Goal: Use online tool/utility: Utilize a website feature to perform a specific function

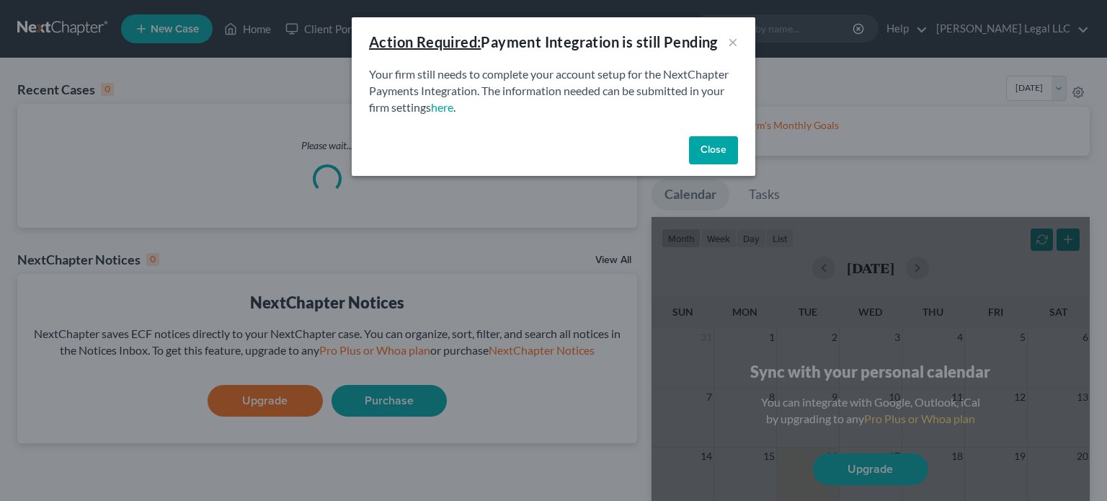
click at [712, 164] on button "Close" at bounding box center [713, 150] width 49 height 29
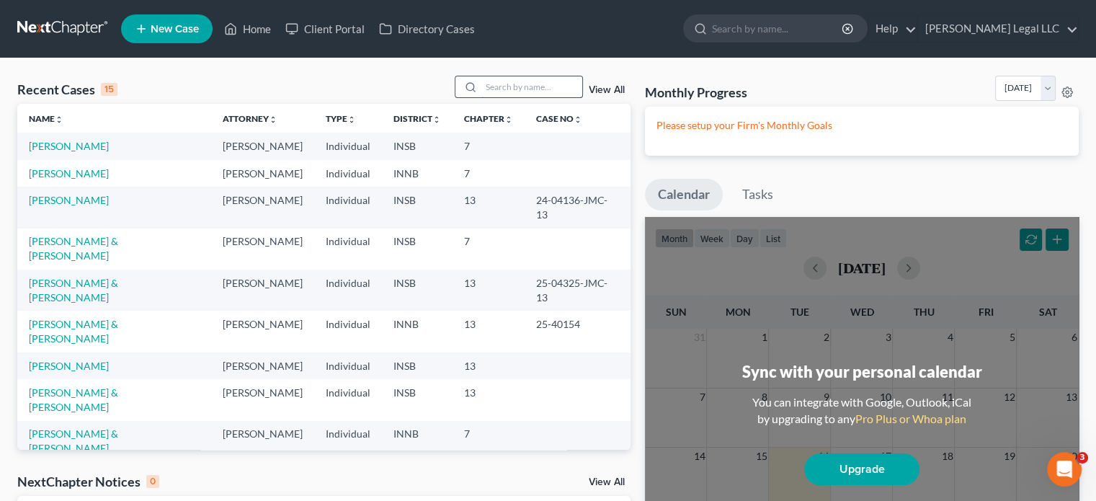
click at [530, 89] on input "search" at bounding box center [531, 86] width 101 height 21
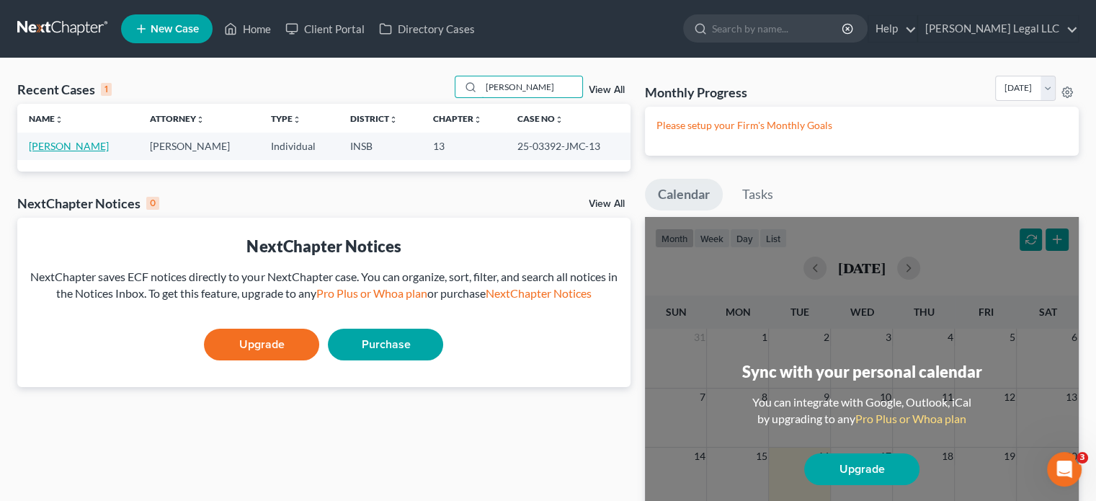
type input "[PERSON_NAME]"
click at [45, 144] on link "[PERSON_NAME]" at bounding box center [69, 146] width 80 height 12
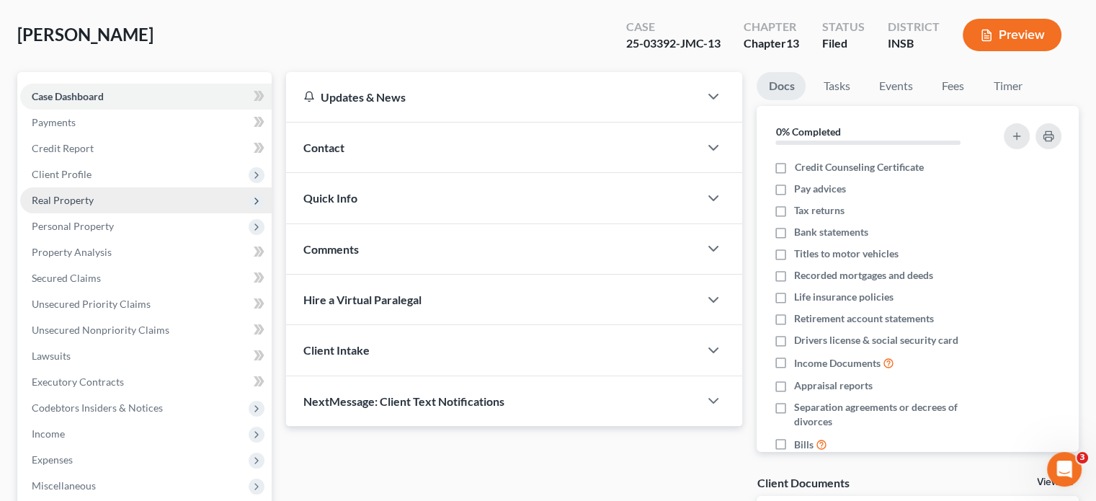
scroll to position [144, 0]
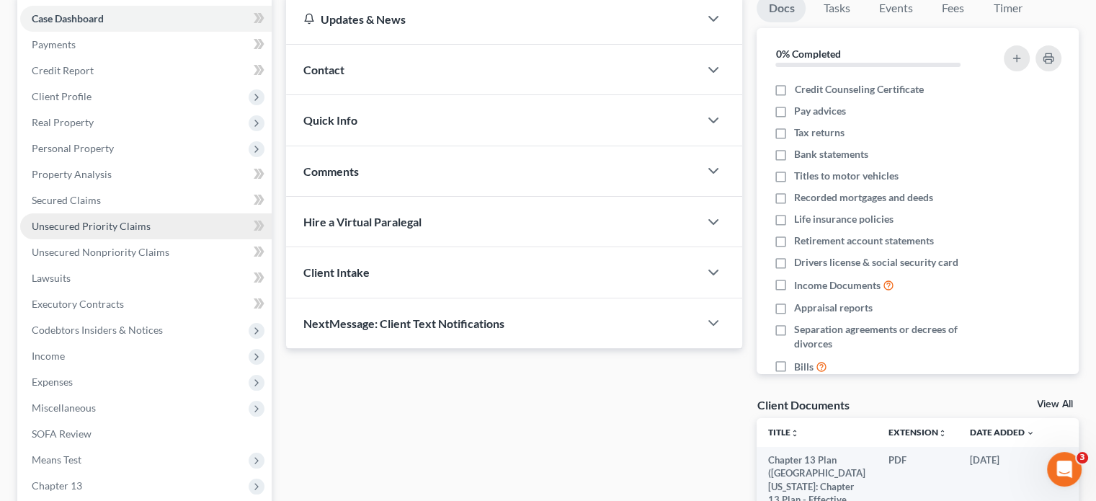
click at [76, 231] on span "Unsecured Priority Claims" at bounding box center [91, 226] width 119 height 12
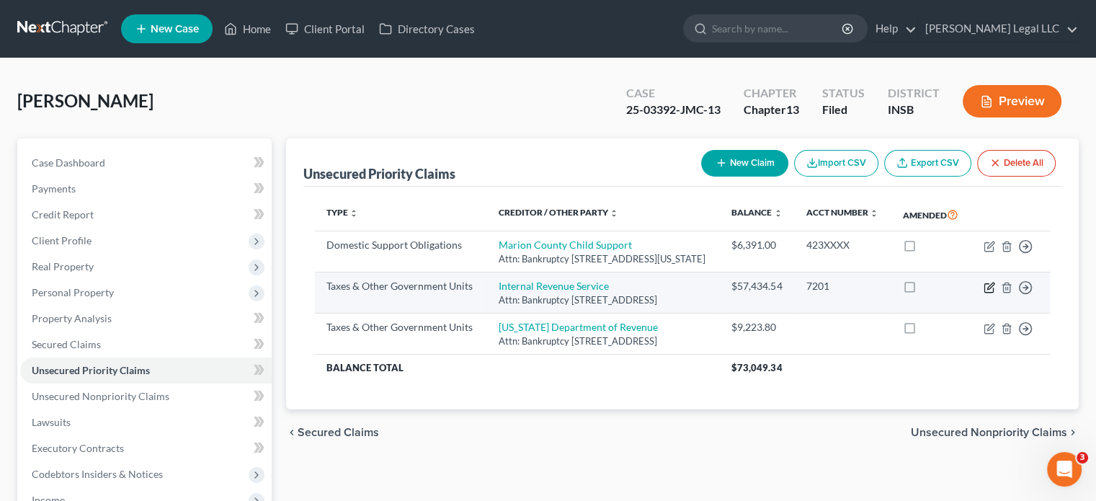
click at [987, 293] on icon "button" at bounding box center [990, 288] width 12 height 12
select select "0"
select select "39"
select select "0"
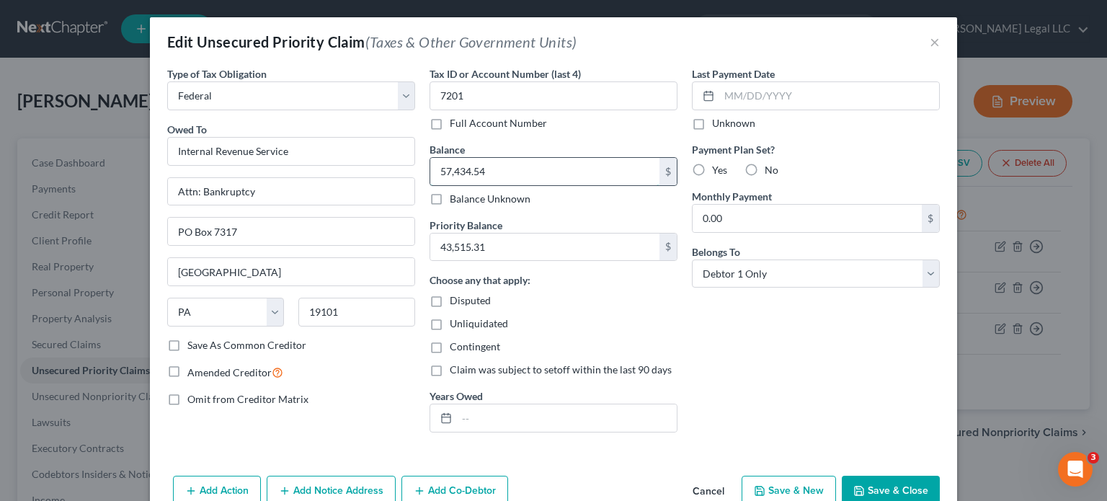
click at [499, 172] on input "57,434.54" at bounding box center [544, 171] width 229 height 27
type input "12,690.03"
type input "8,352.19"
click at [869, 482] on button "Save & Close" at bounding box center [891, 491] width 98 height 30
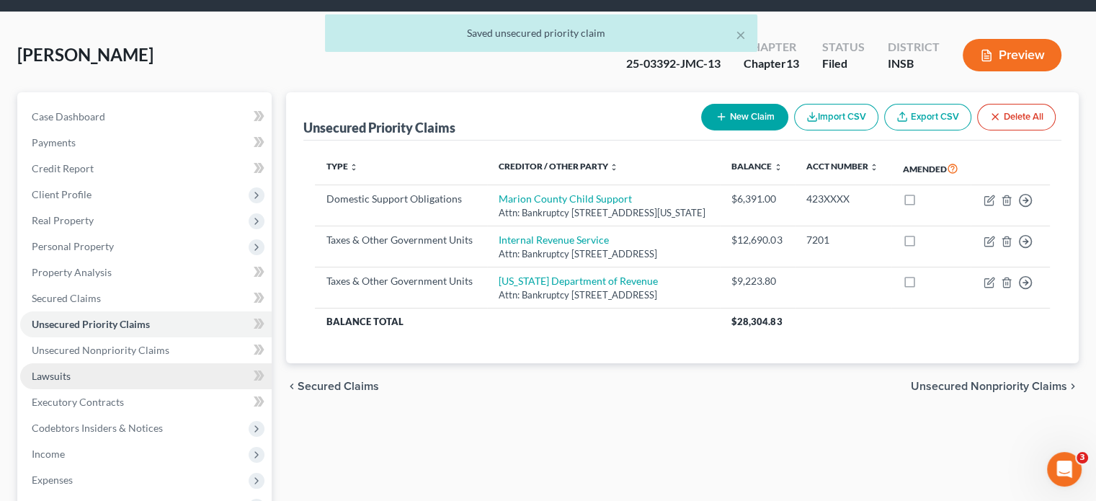
scroll to position [72, 0]
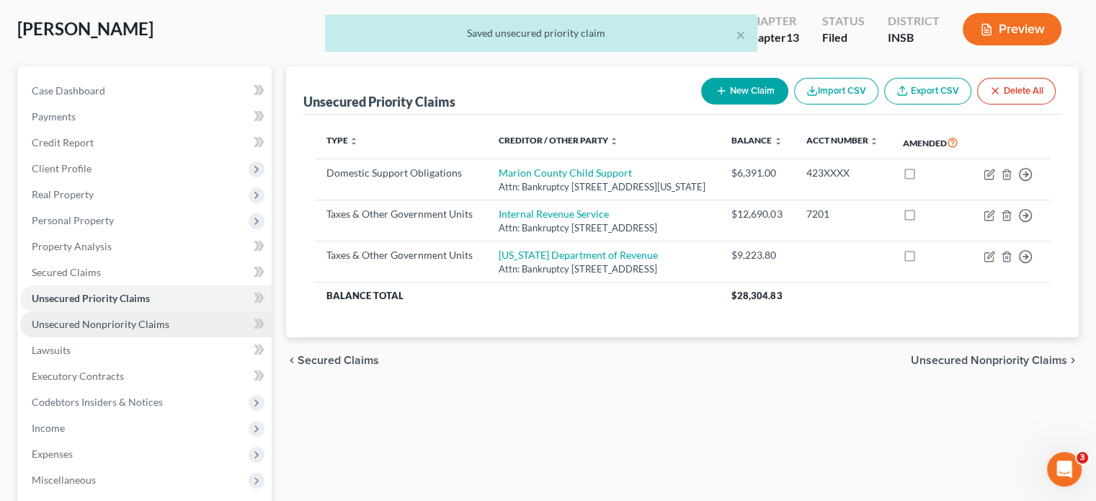
click at [108, 319] on span "Unsecured Nonpriority Claims" at bounding box center [101, 324] width 138 height 12
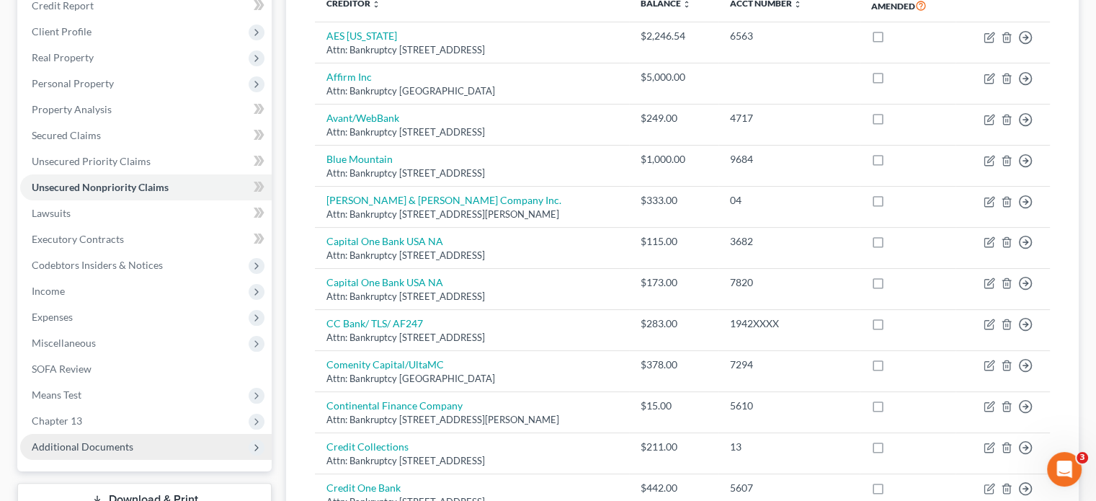
scroll to position [369, 0]
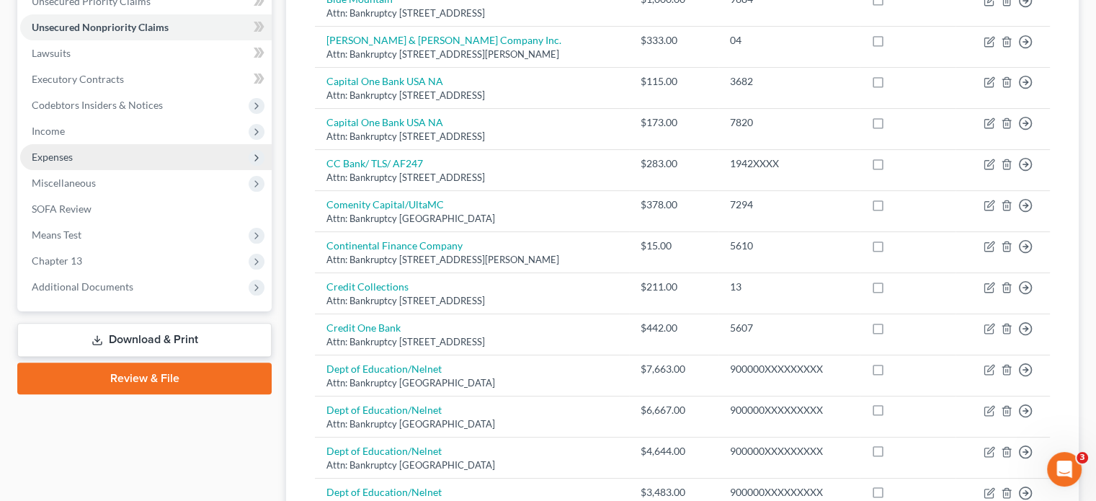
click at [58, 159] on span "Expenses" at bounding box center [52, 157] width 41 height 12
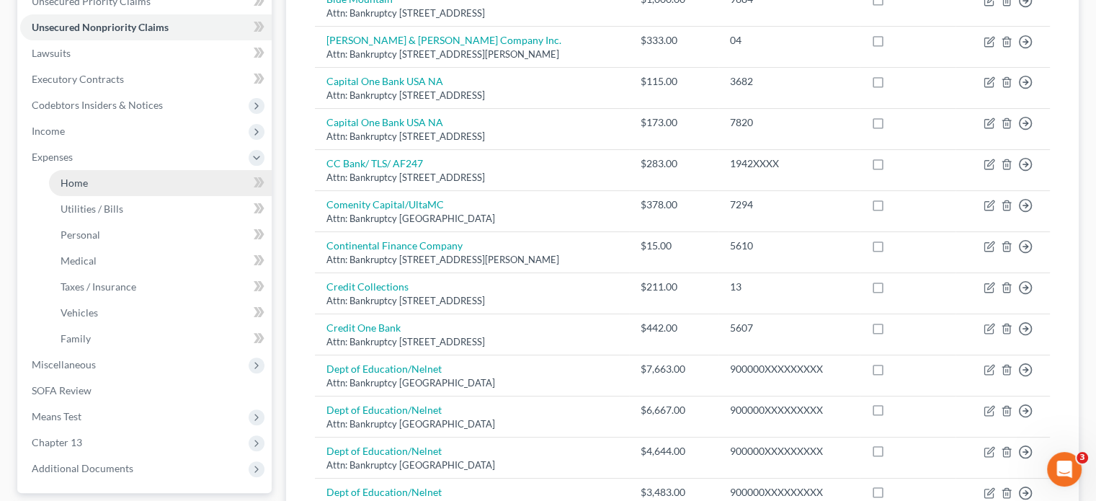
click at [63, 177] on span "Home" at bounding box center [74, 183] width 27 height 12
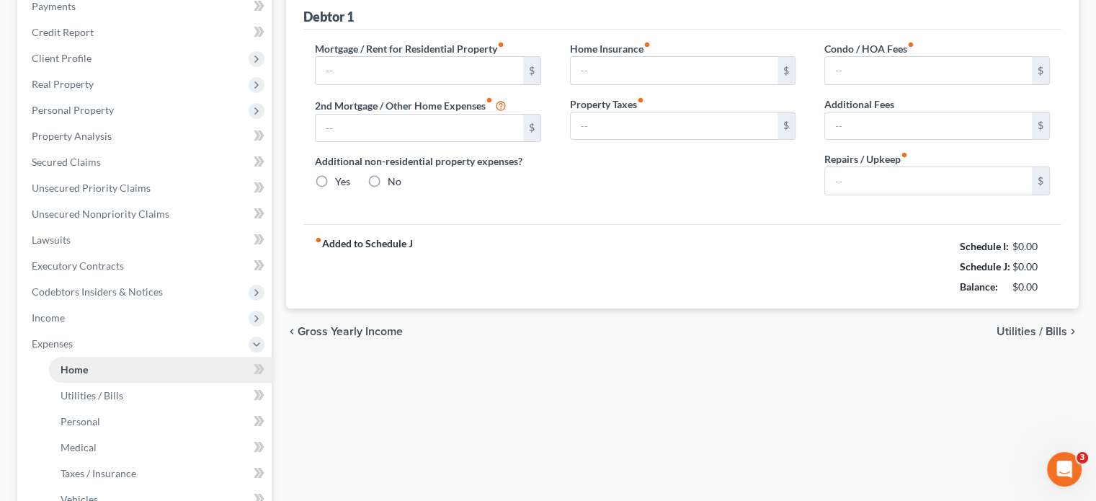
type input "2,500.00"
type input "0.00"
radio input "true"
type input "125.00"
type input "0.00"
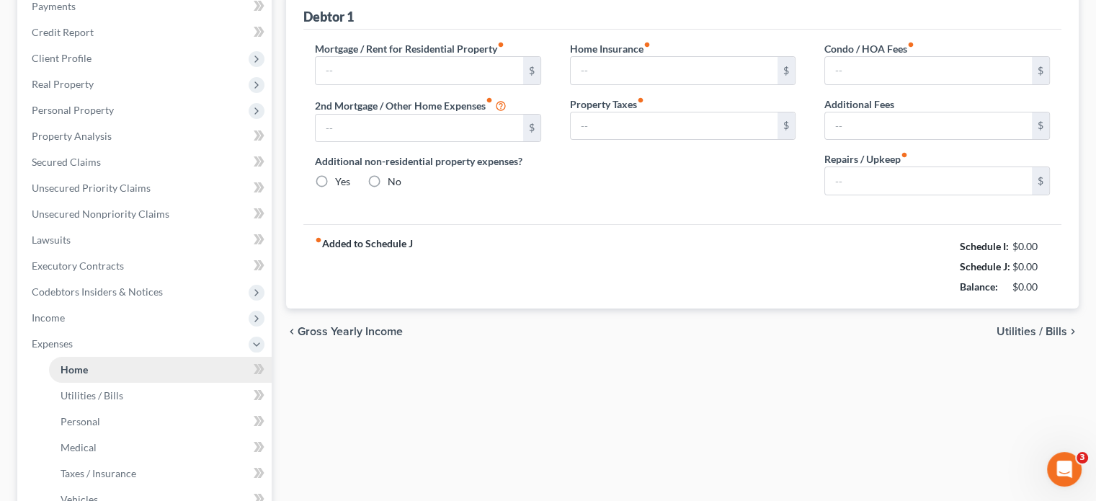
type input "0.00"
type input "150.00"
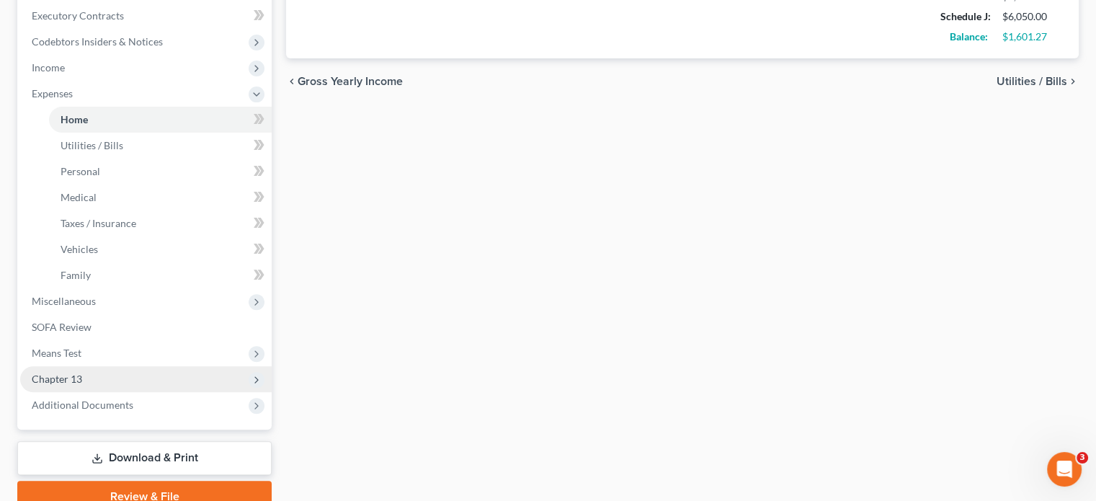
click at [54, 371] on span "Chapter 13" at bounding box center [146, 379] width 252 height 26
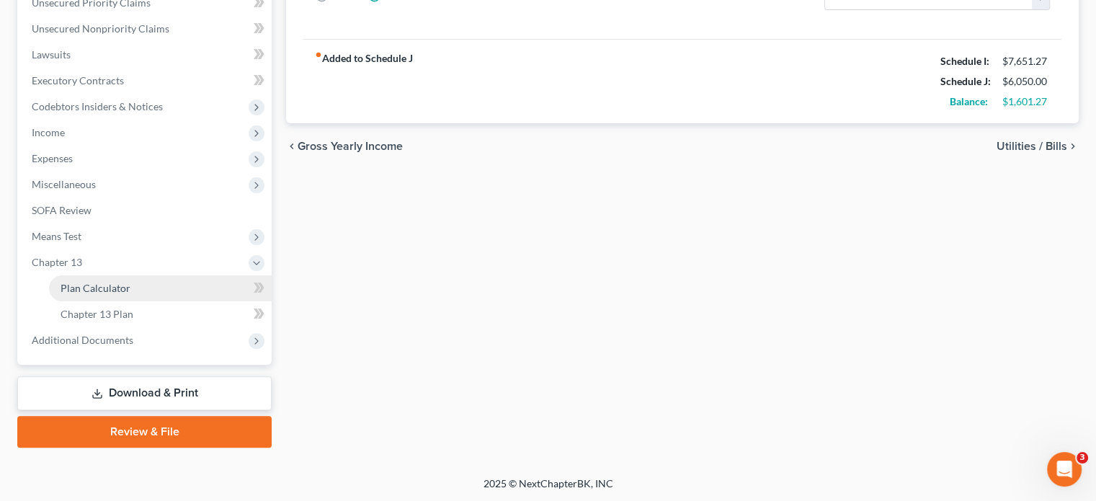
click at [92, 282] on span "Plan Calculator" at bounding box center [96, 288] width 70 height 12
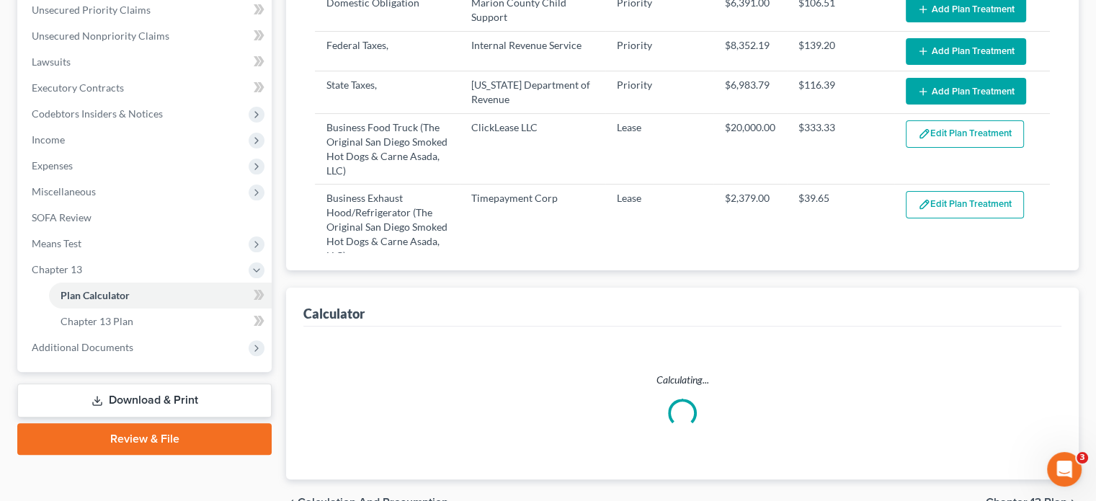
select select "59"
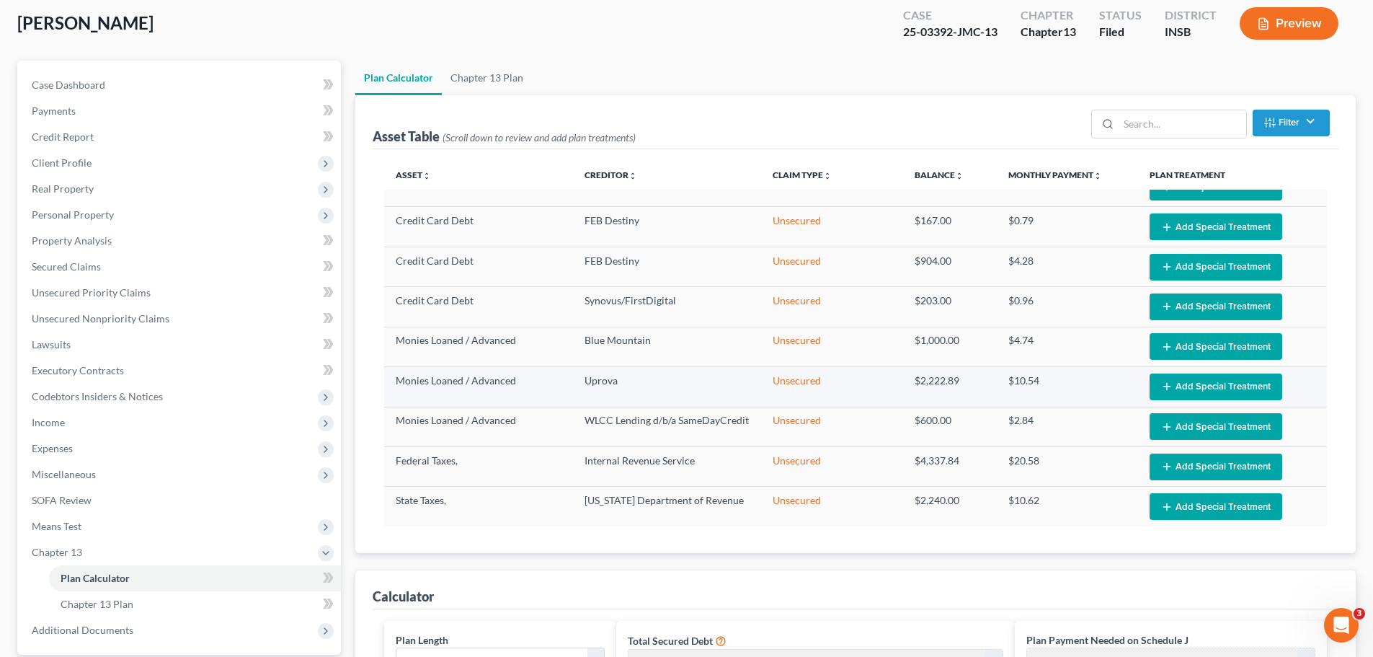
scroll to position [577, 0]
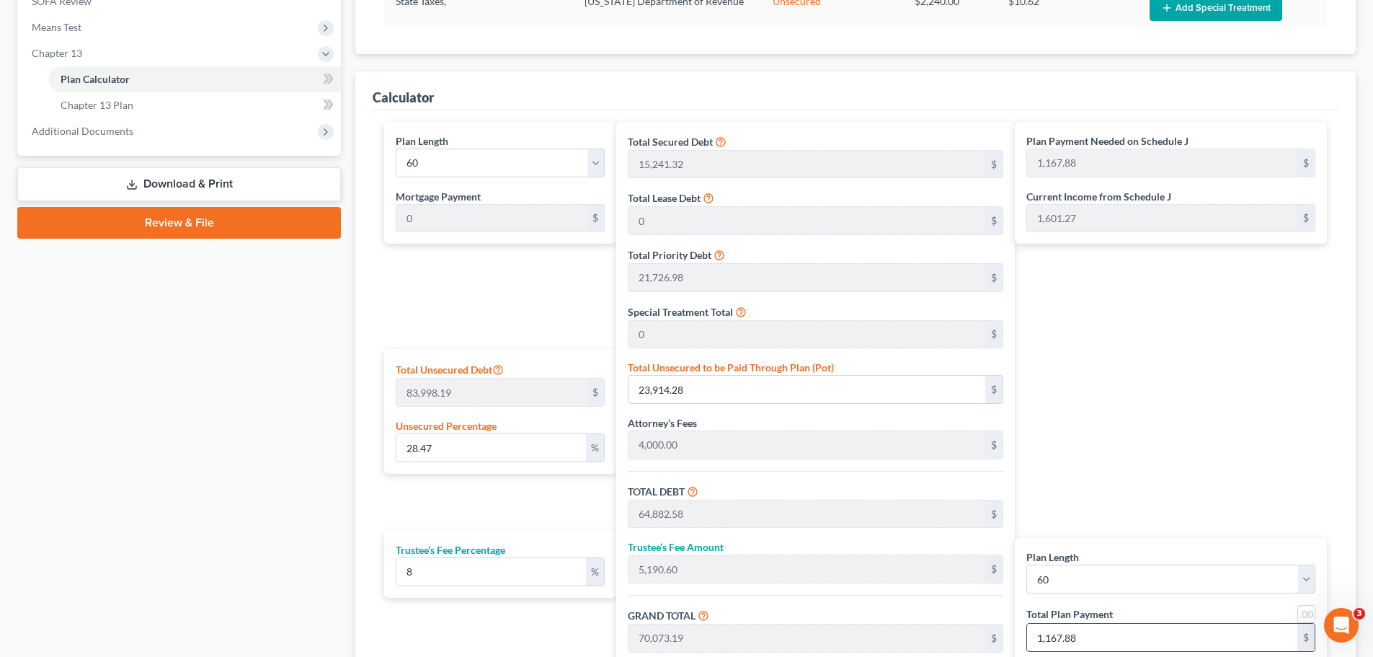
click at [1104, 500] on input "1,167.88" at bounding box center [1162, 636] width 270 height 27
type input "18"
type input "0"
type input "1,000.00"
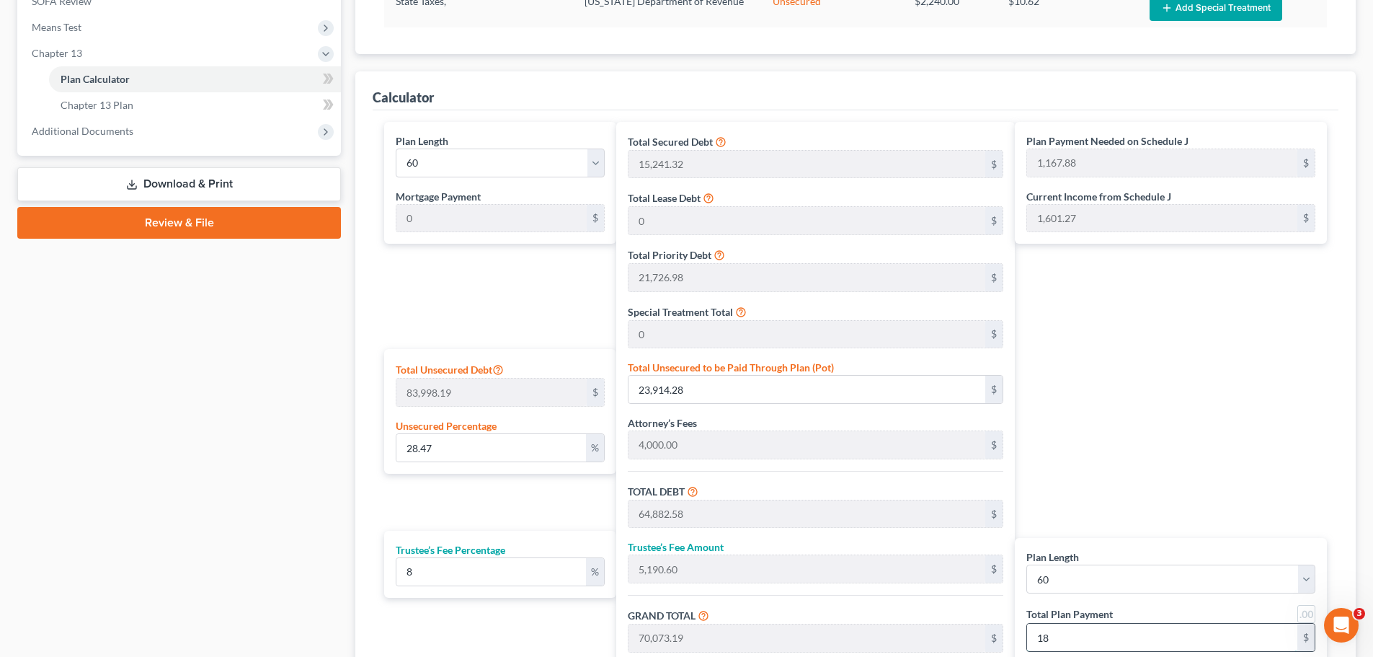
type input "80.00"
type input "1,080.00"
type input "10,277.77"
type input "822.22"
type input "11,100.00"
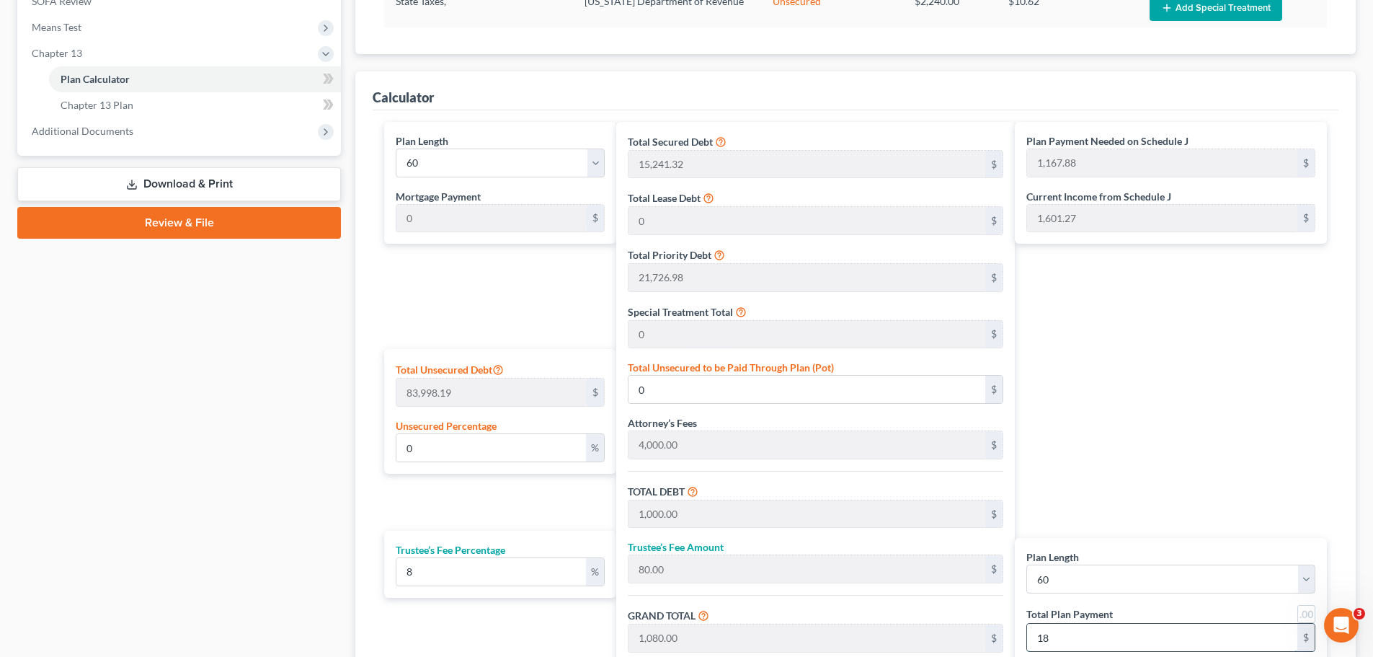
type input "185"
type input "73.58"
type input "61,809.47"
type input "102,777.77"
type input "8,222.22"
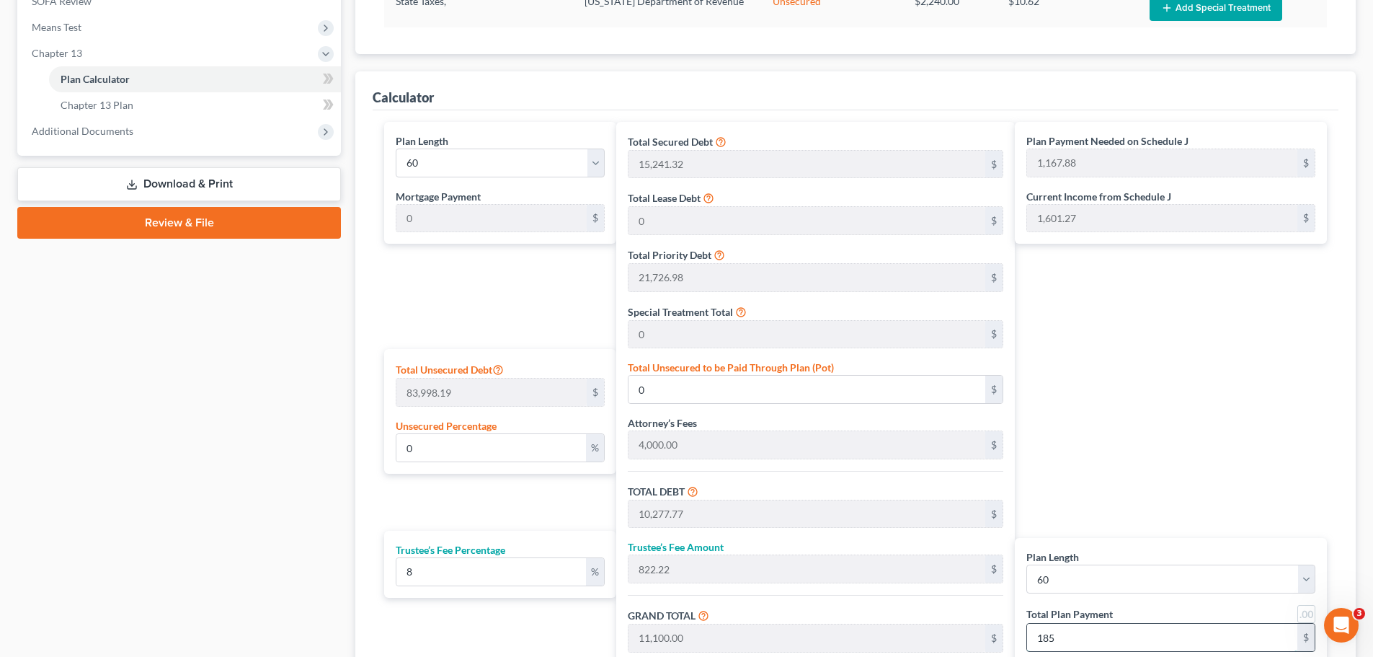
type input "111,000.00"
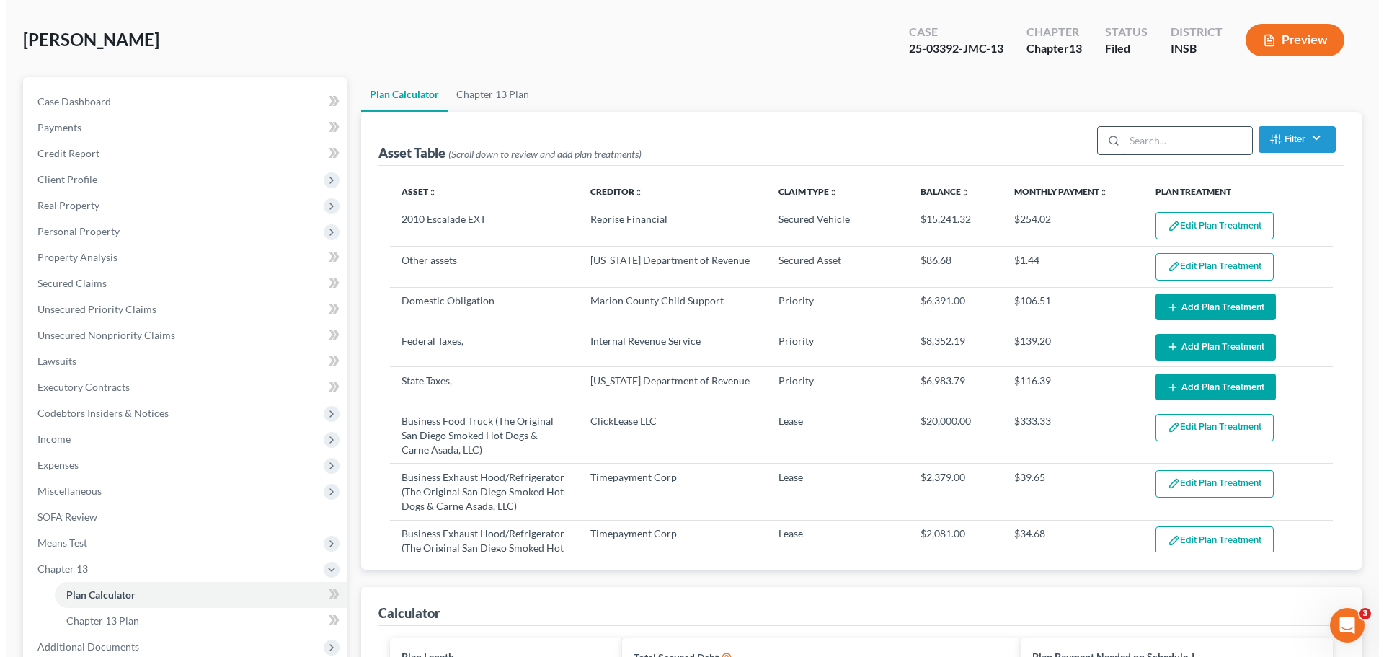
scroll to position [0, 0]
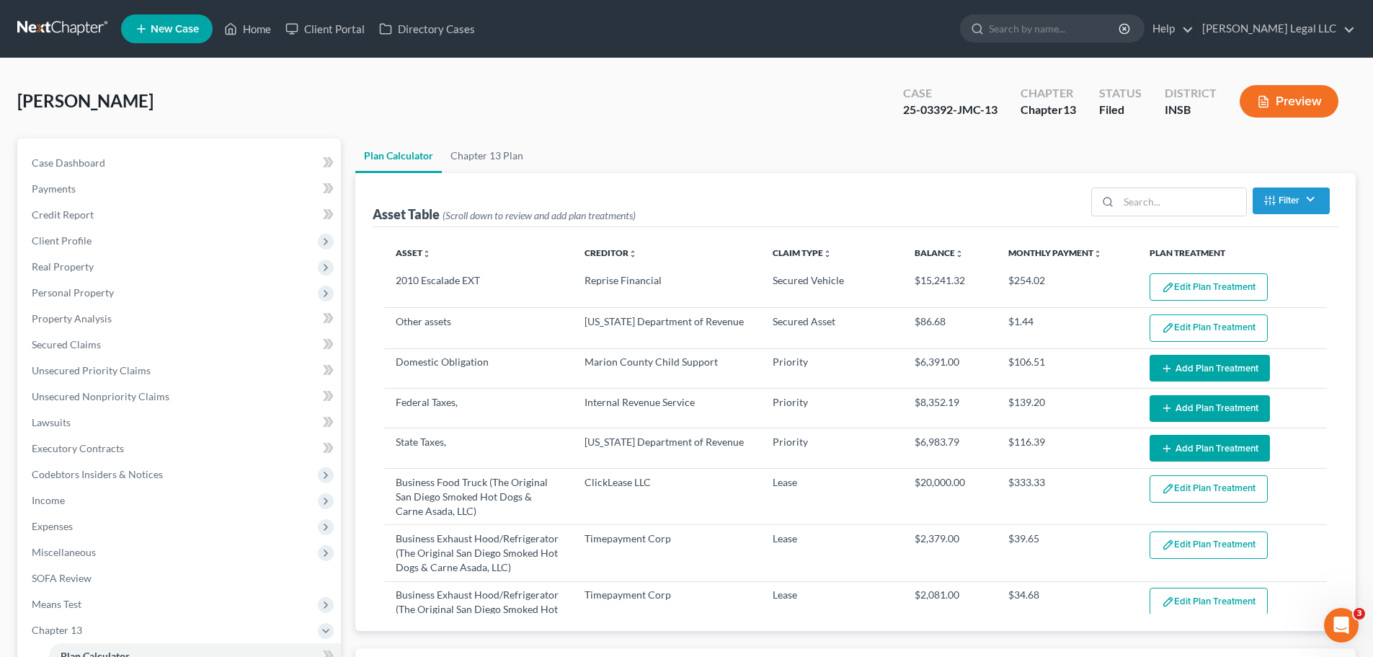
type input "1,850"
click at [1106, 105] on button "Preview" at bounding box center [1289, 101] width 99 height 32
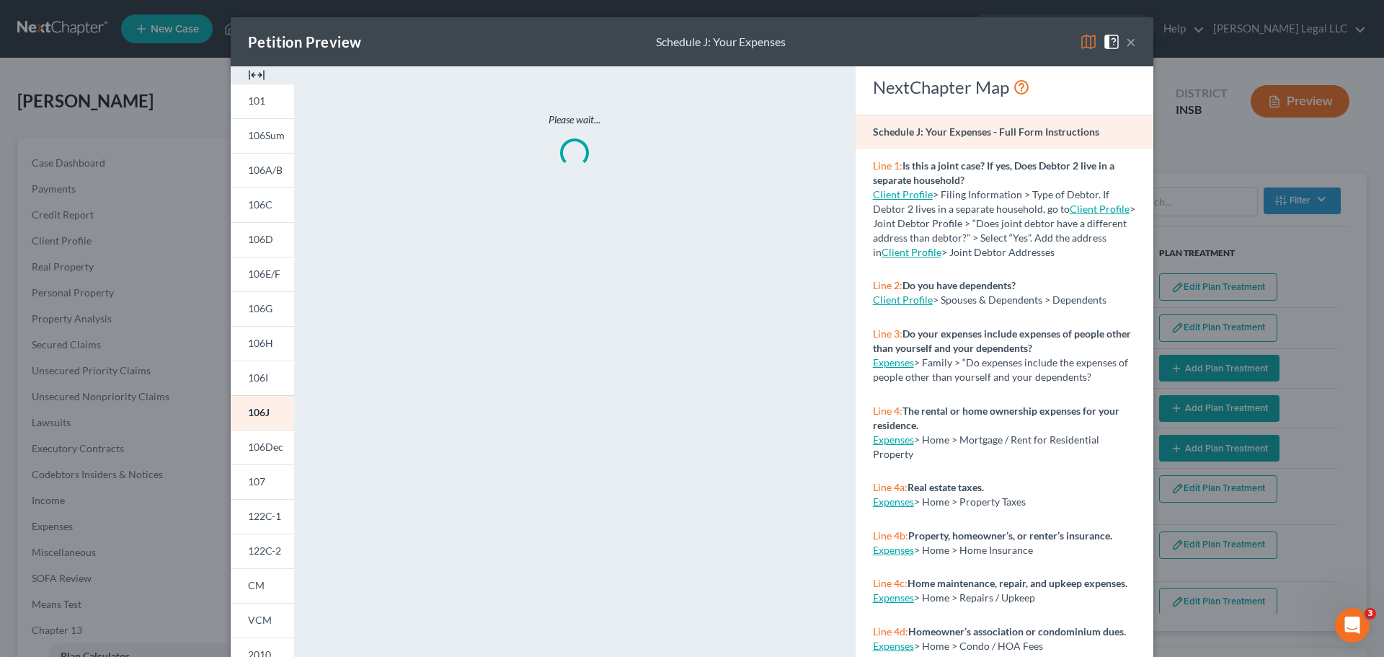
click at [254, 73] on img at bounding box center [256, 74] width 17 height 17
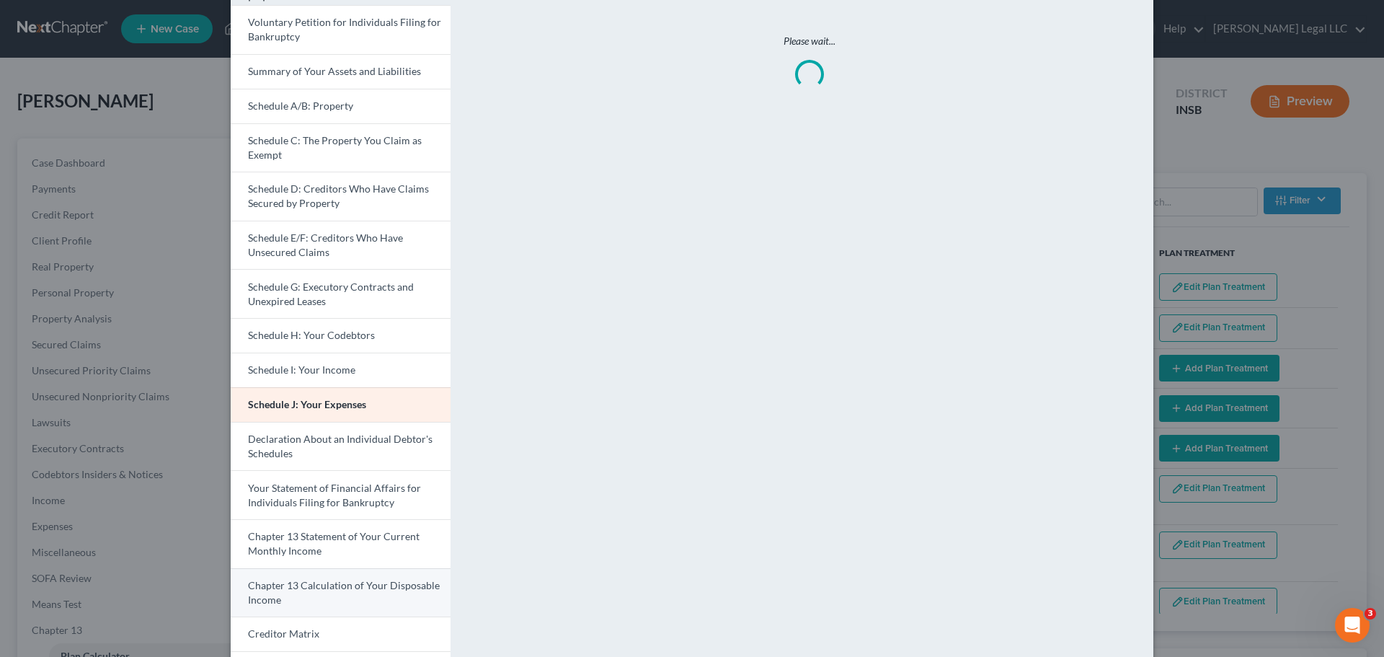
scroll to position [216, 0]
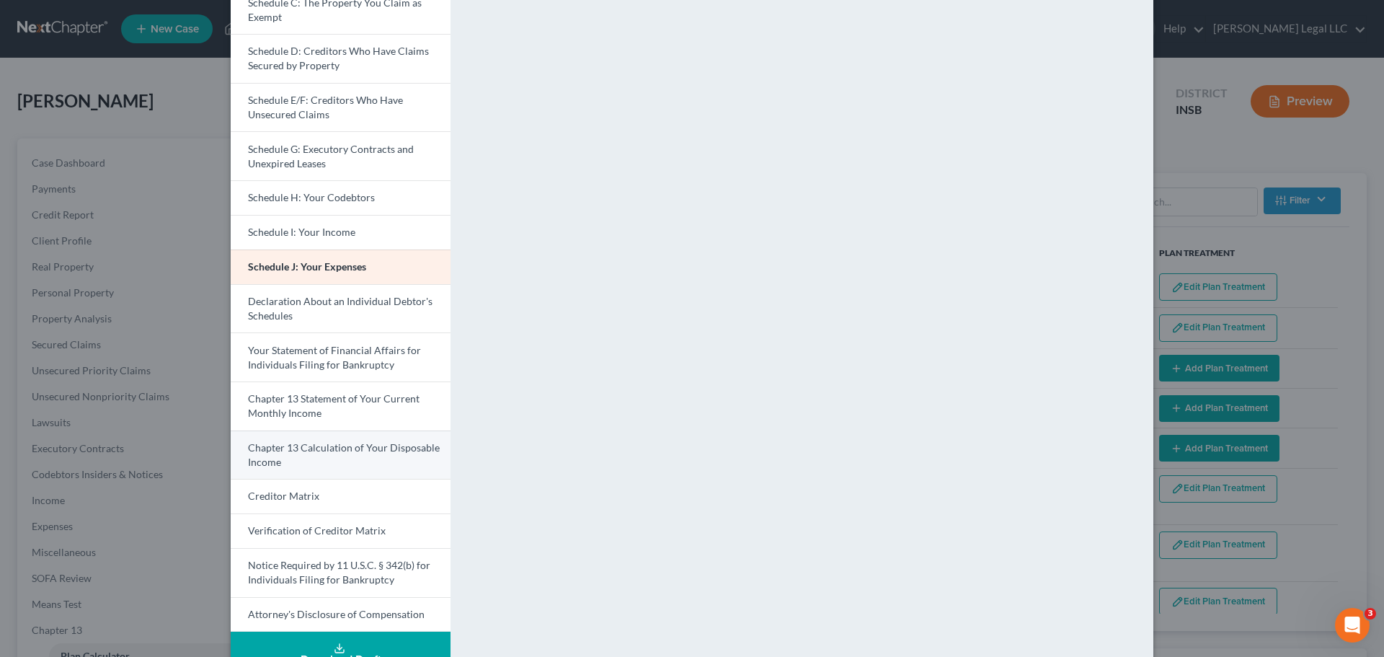
click at [311, 448] on span "Chapter 13 Calculation of Your Disposable Income" at bounding box center [344, 454] width 192 height 27
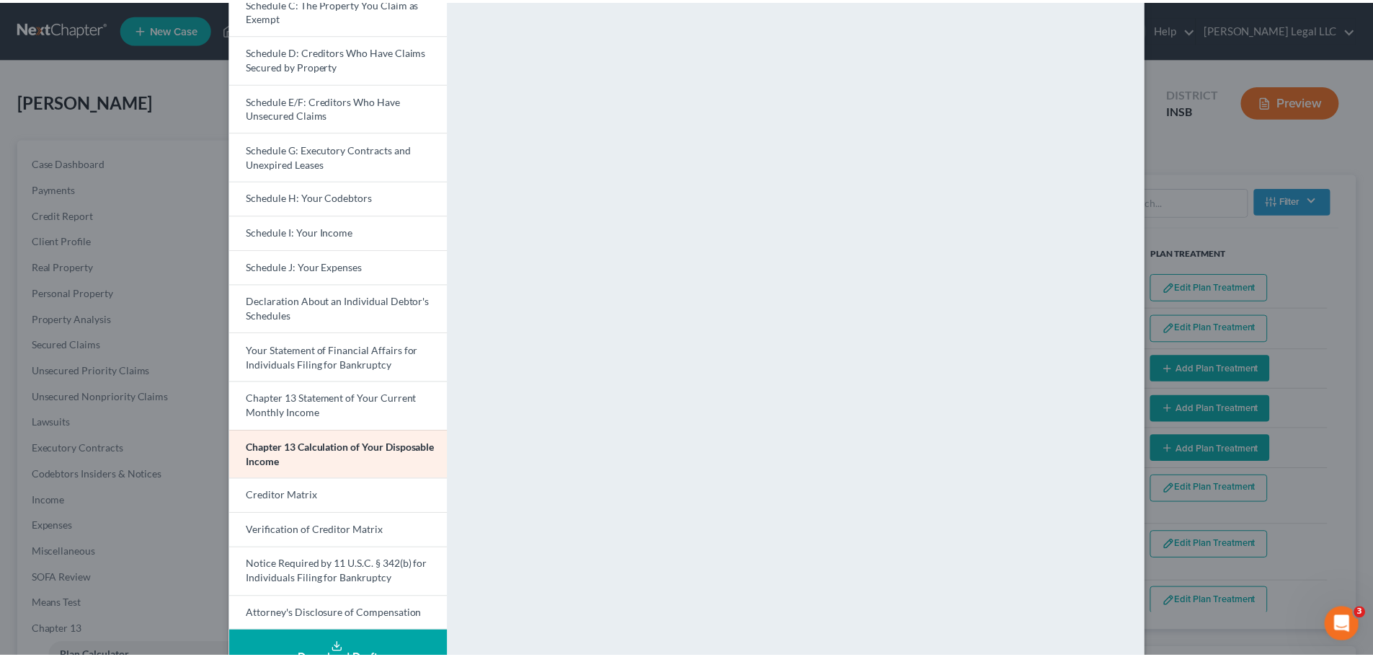
scroll to position [0, 0]
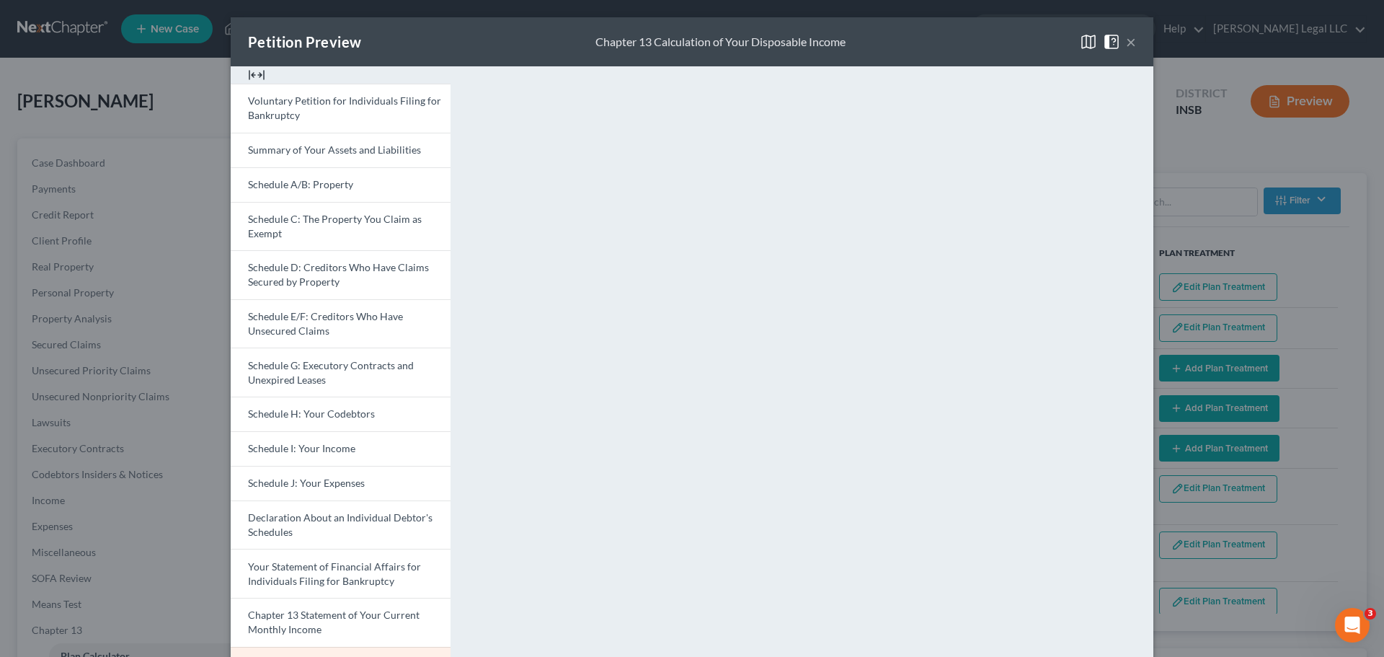
click at [1106, 42] on button "×" at bounding box center [1131, 41] width 10 height 17
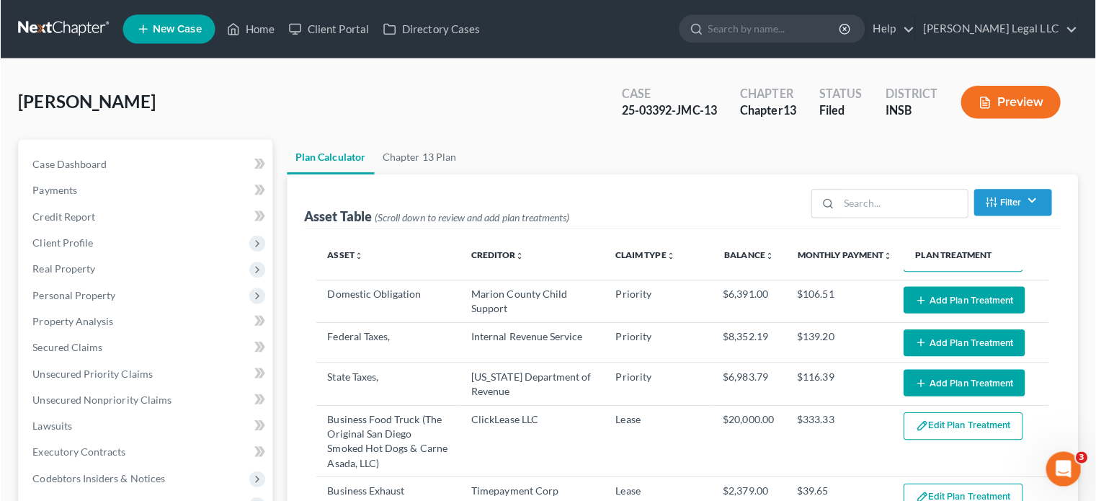
scroll to position [72, 0]
